Goal: Find specific page/section: Find specific page/section

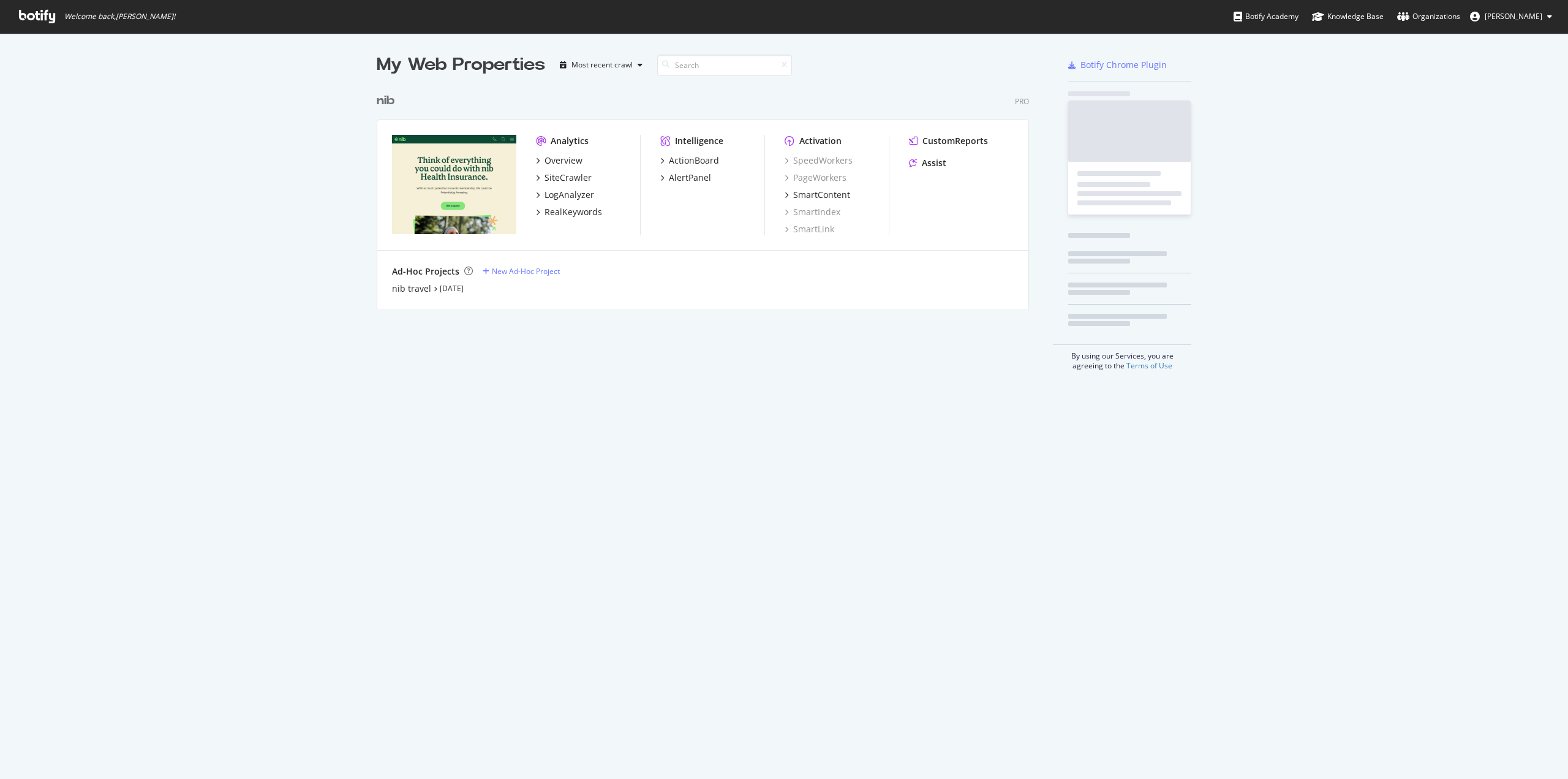
scroll to position [770, 1550]
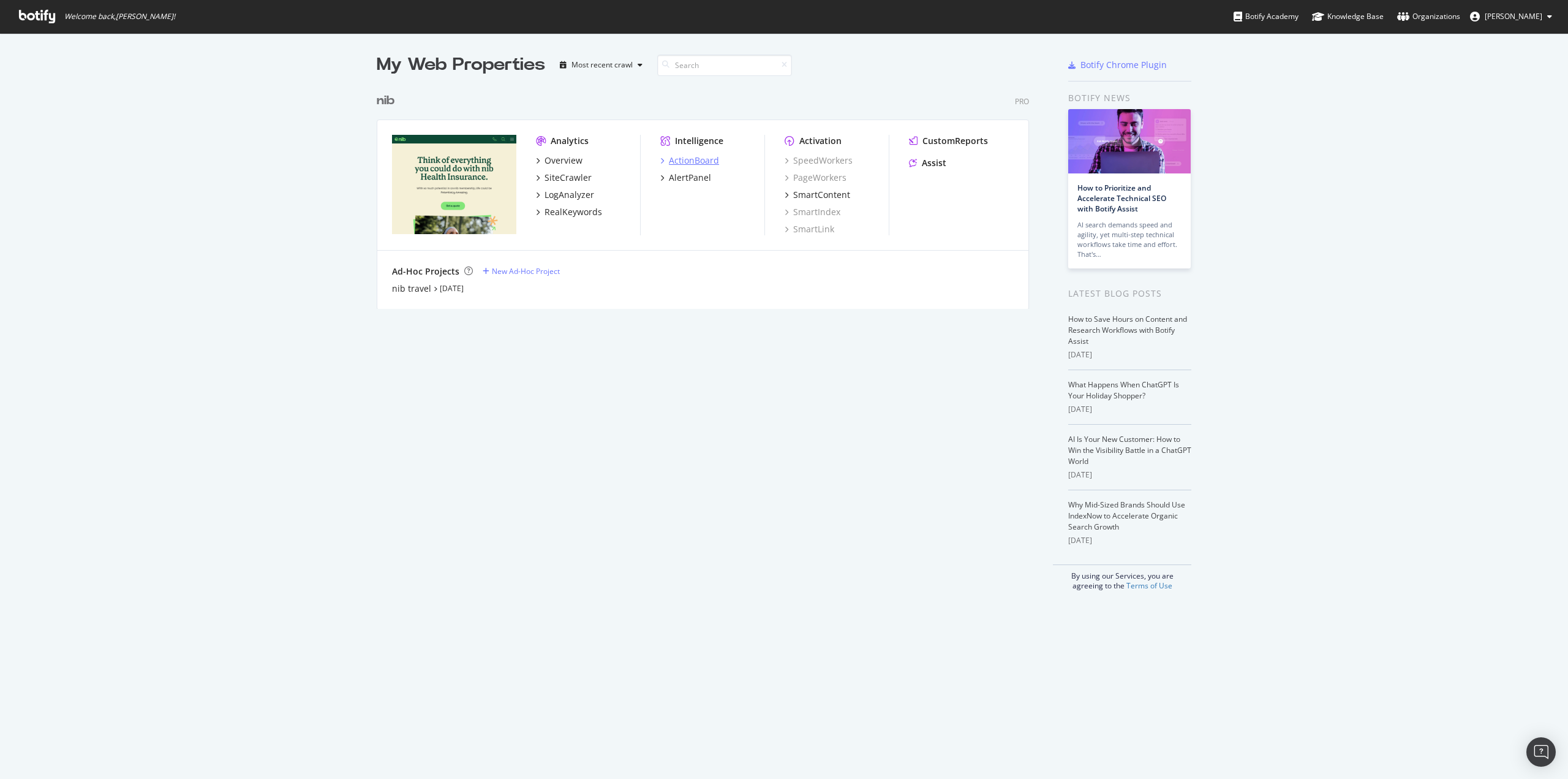
click at [691, 162] on div "ActionBoard" at bounding box center [694, 160] width 50 height 12
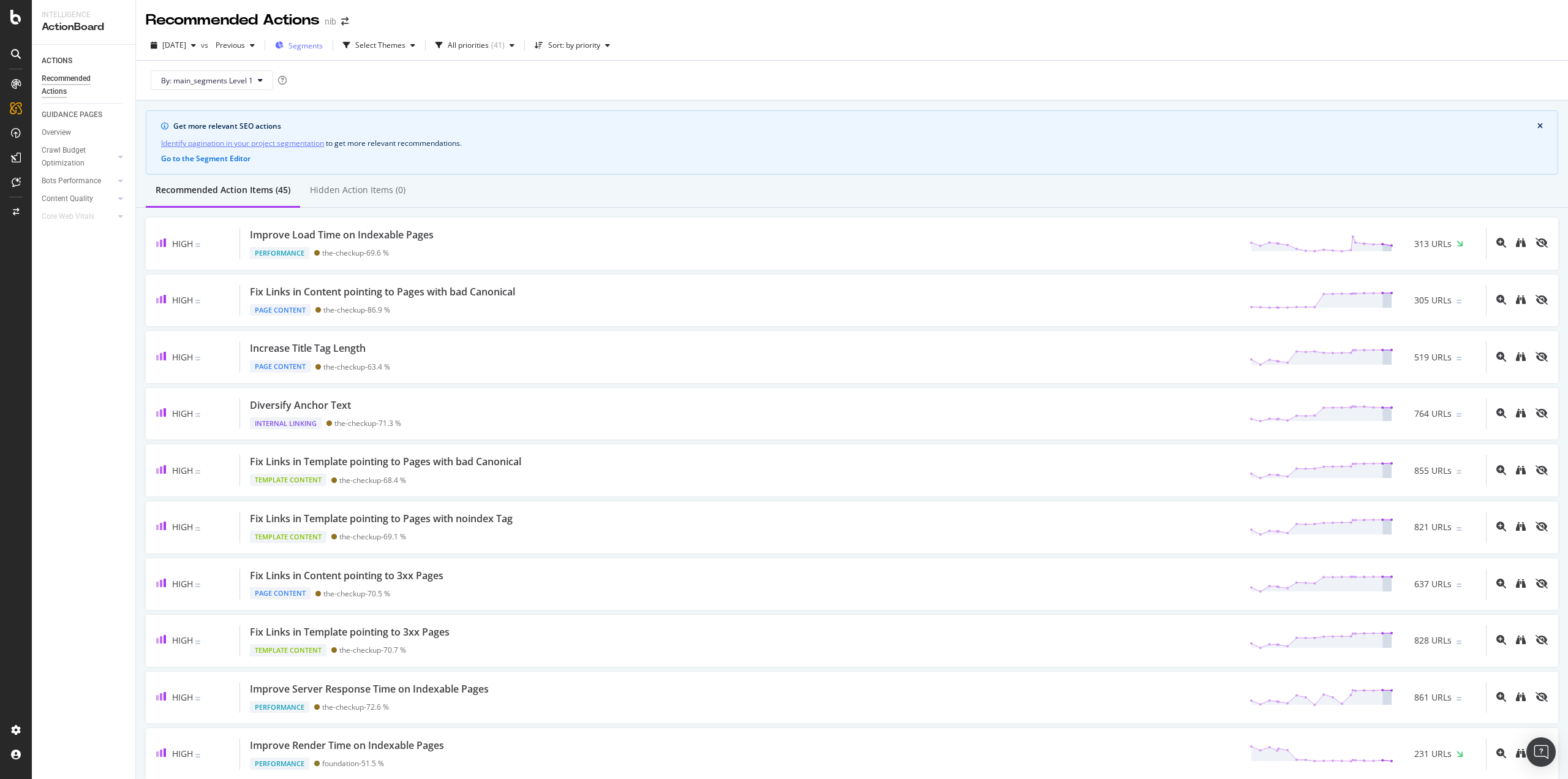
click at [307, 45] on div "Segments" at bounding box center [298, 45] width 47 height 18
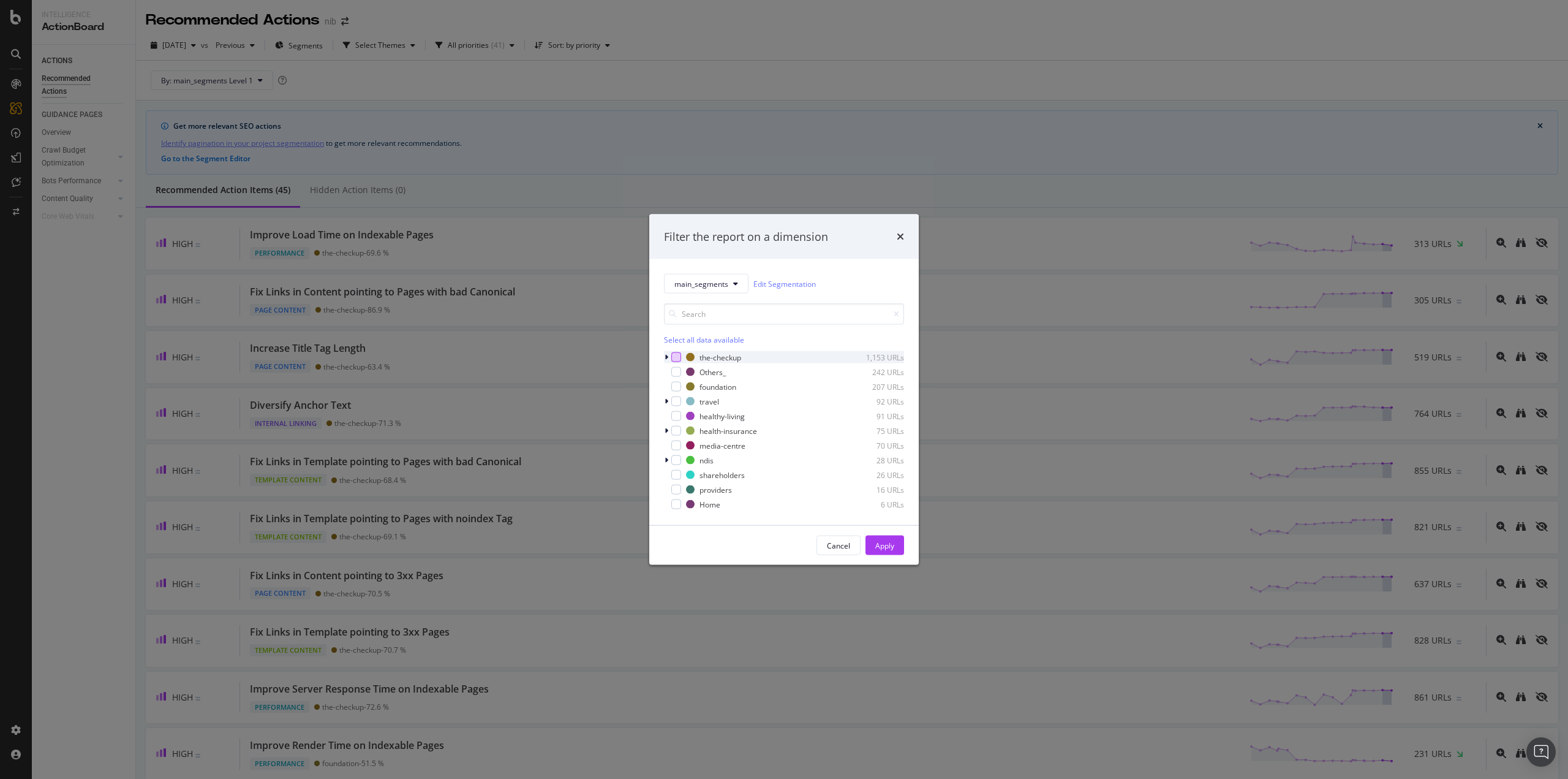
click at [675, 357] on div "modal" at bounding box center [676, 357] width 9 height 9
click at [888, 549] on div "Apply" at bounding box center [885, 545] width 19 height 10
